Goal: Find specific page/section: Find specific page/section

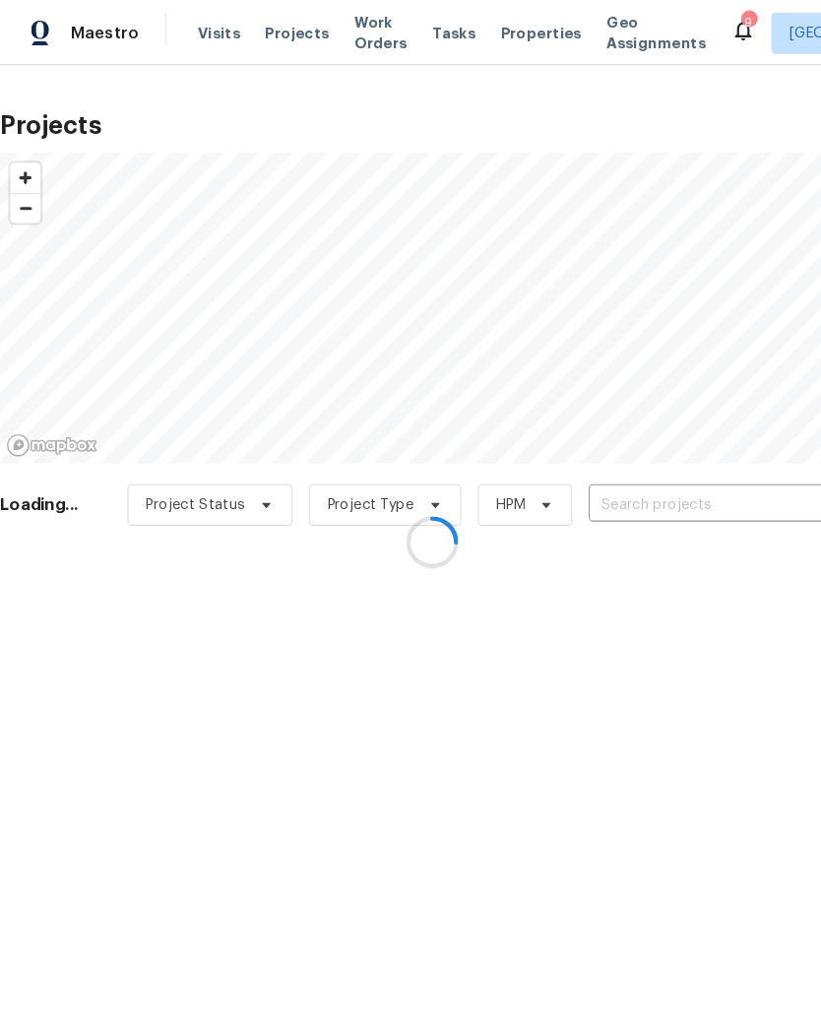
click at [646, 467] on div at bounding box center [410, 514] width 821 height 1029
click at [658, 476] on div at bounding box center [410, 514] width 821 height 1029
click at [620, 481] on div at bounding box center [410, 514] width 821 height 1029
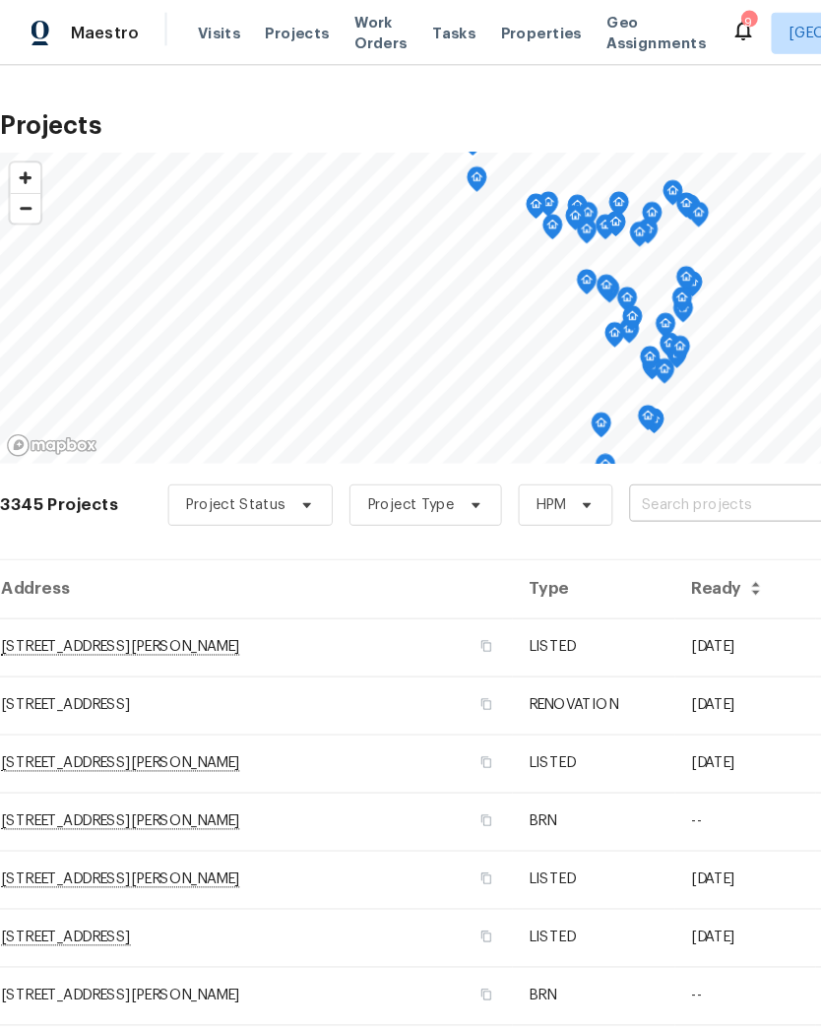
click at [647, 470] on input "text" at bounding box center [709, 480] width 225 height 31
type input "756"
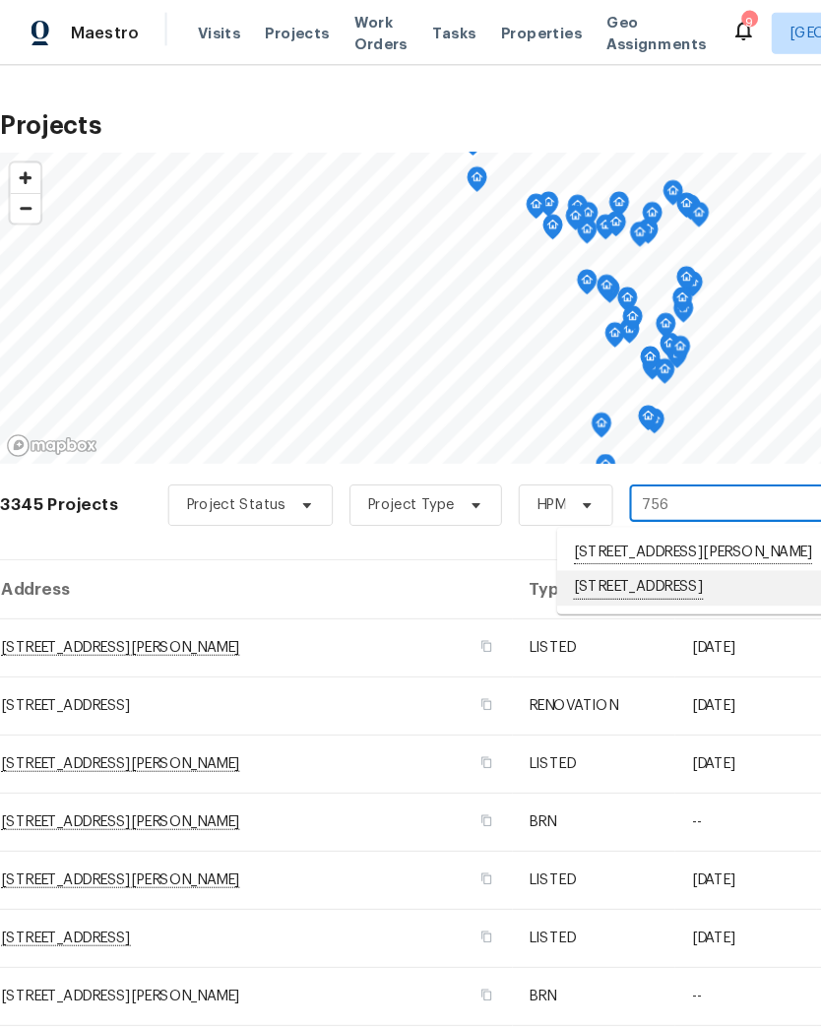
click at [621, 575] on li "[STREET_ADDRESS]" at bounding box center [672, 557] width 286 height 33
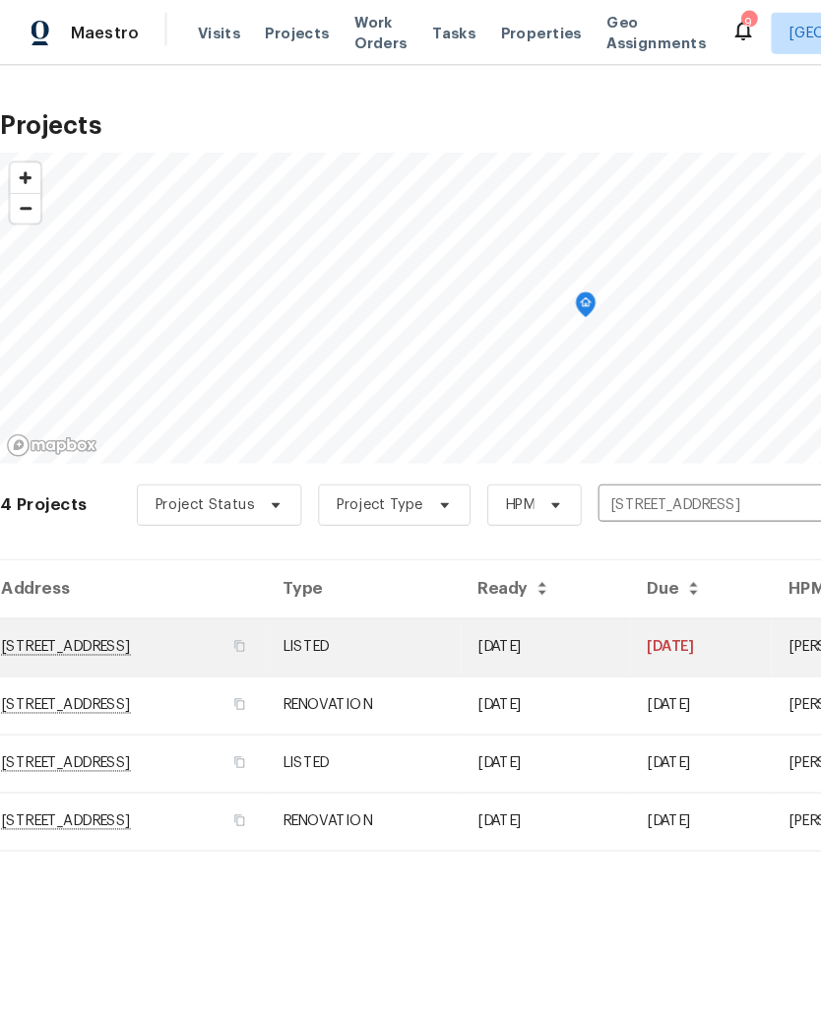
click at [233, 614] on td "[STREET_ADDRESS]" at bounding box center [126, 614] width 252 height 55
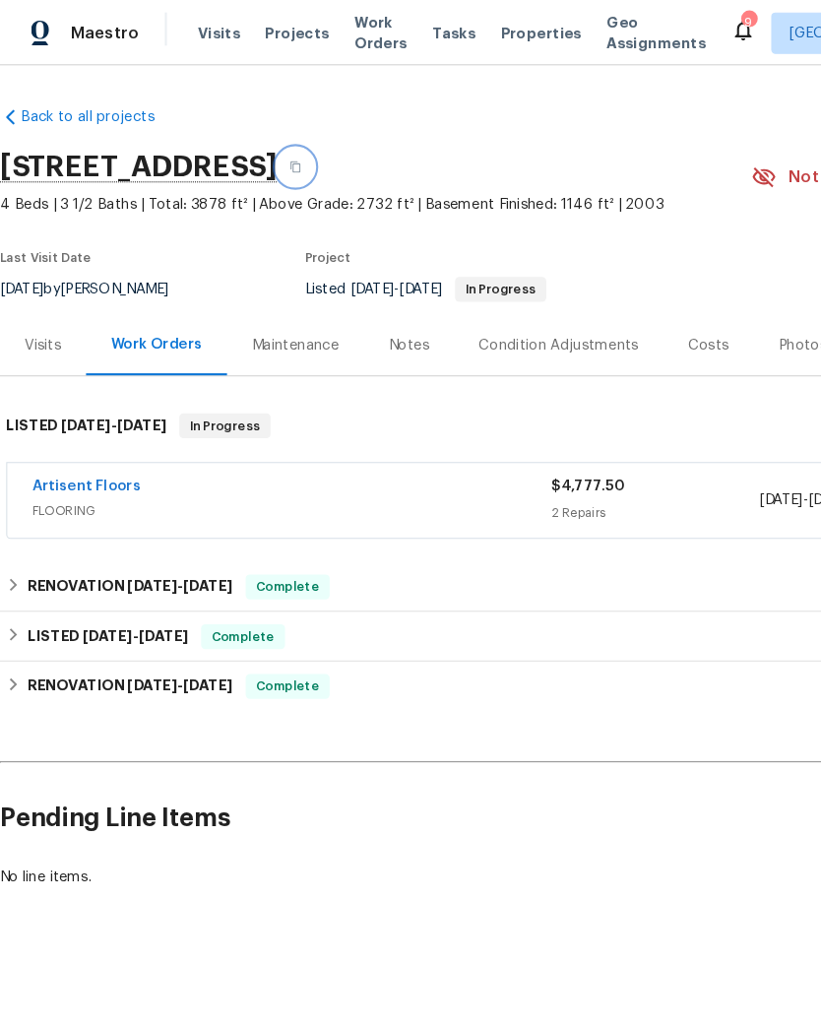
click at [298, 157] on button "button" at bounding box center [280, 158] width 35 height 35
